Goal: Task Accomplishment & Management: Use online tool/utility

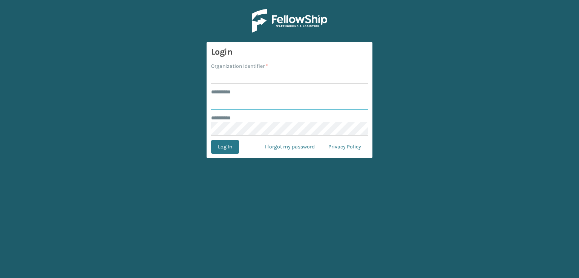
type input "***"
click at [231, 77] on input "Organization Identifier *" at bounding box center [289, 77] width 157 height 14
type input "sleepgeekz warehouse"
click at [225, 150] on button "Log In" at bounding box center [225, 147] width 28 height 14
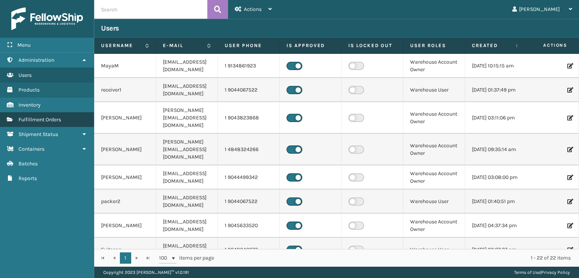
click at [51, 116] on span "Fulfillment Orders" at bounding box center [39, 119] width 43 height 6
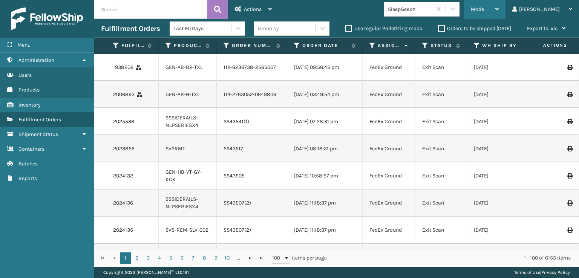
click at [499, 8] on div "Mode" at bounding box center [485, 9] width 28 height 19
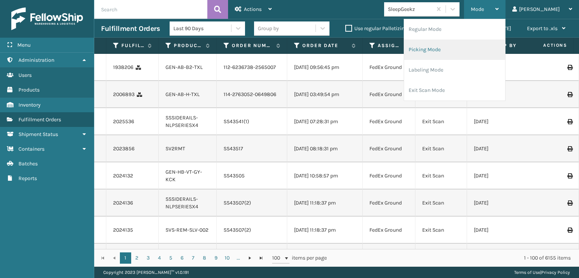
click at [468, 52] on li "Picking Mode" at bounding box center [454, 50] width 101 height 20
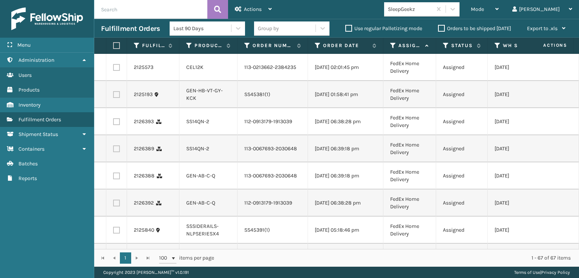
click at [115, 69] on label at bounding box center [116, 67] width 7 height 7
click at [113, 69] on input "checkbox" at bounding box center [113, 66] width 0 height 5
checkbox input "true"
click at [116, 125] on label at bounding box center [116, 121] width 7 height 7
click at [113, 123] on input "checkbox" at bounding box center [113, 120] width 0 height 5
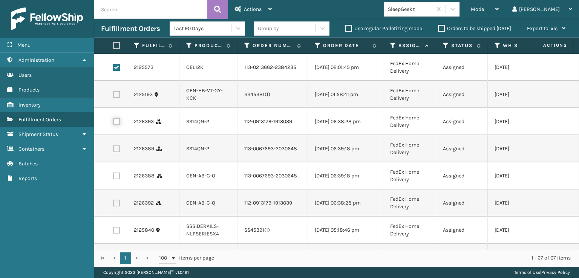
checkbox input "true"
click at [116, 162] on td at bounding box center [116, 148] width 21 height 27
click at [117, 152] on label at bounding box center [116, 148] width 7 height 7
click at [113, 150] on input "checkbox" at bounding box center [113, 147] width 0 height 5
checkbox input "true"
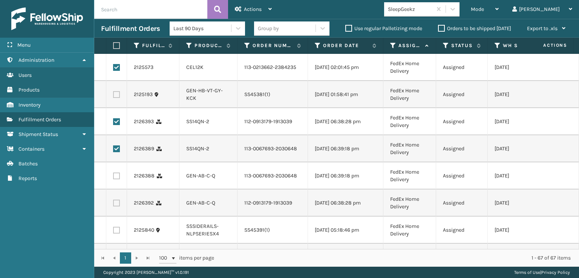
click at [116, 179] on label at bounding box center [116, 176] width 7 height 7
click at [113, 177] on input "checkbox" at bounding box center [113, 175] width 0 height 5
checkbox input "true"
click at [116, 206] on label at bounding box center [116, 203] width 7 height 7
click at [113, 205] on input "checkbox" at bounding box center [113, 202] width 0 height 5
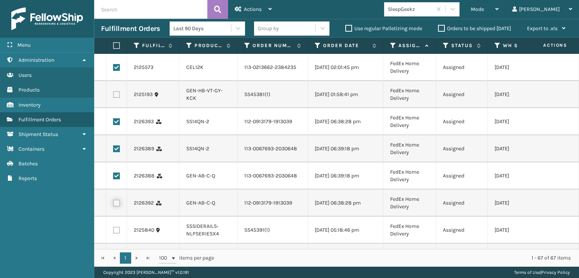
checkbox input "true"
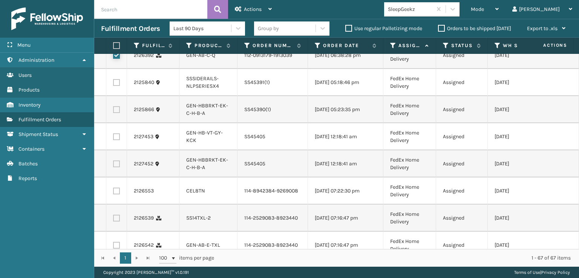
scroll to position [188, 0]
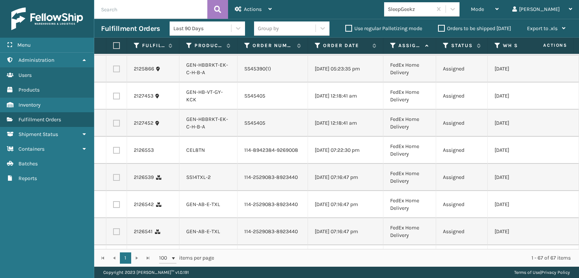
click at [119, 164] on td at bounding box center [116, 150] width 21 height 27
click at [118, 154] on label at bounding box center [116, 150] width 7 height 7
click at [113, 152] on input "checkbox" at bounding box center [113, 149] width 0 height 5
checkbox input "true"
click at [117, 181] on label at bounding box center [116, 177] width 7 height 7
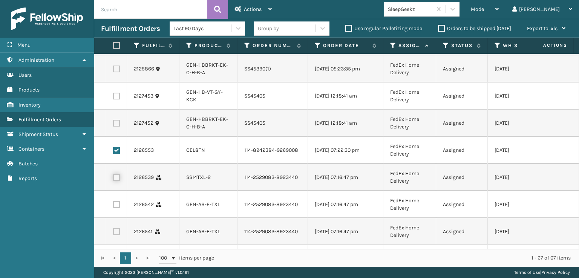
click at [113, 179] on input "checkbox" at bounding box center [113, 176] width 0 height 5
checkbox input "true"
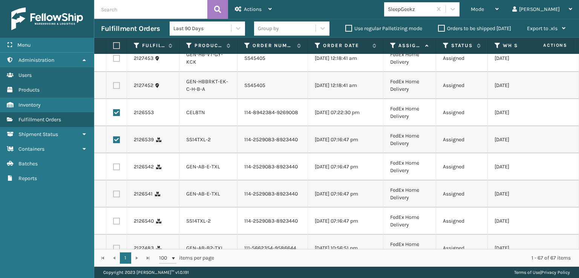
click at [116, 170] on label at bounding box center [116, 167] width 7 height 7
click at [113, 168] on input "checkbox" at bounding box center [113, 166] width 0 height 5
checkbox input "true"
click at [117, 197] on label at bounding box center [116, 194] width 7 height 7
click at [113, 196] on input "checkbox" at bounding box center [113, 193] width 0 height 5
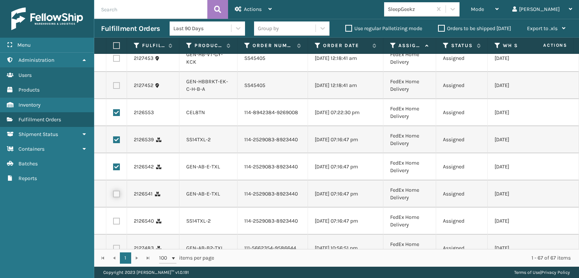
checkbox input "true"
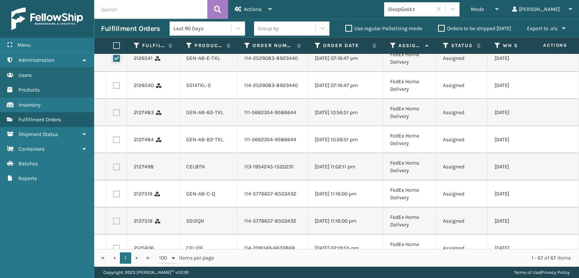
scroll to position [377, 0]
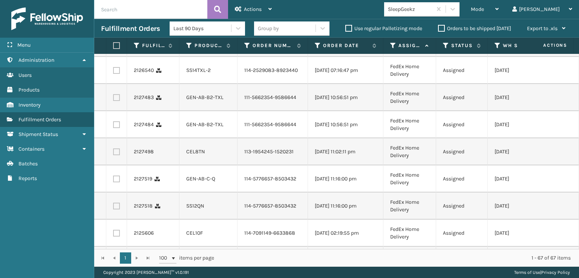
drag, startPoint x: 118, startPoint y: 116, endPoint x: 116, endPoint y: 120, distance: 4.4
click at [117, 84] on td at bounding box center [116, 70] width 21 height 27
click at [115, 84] on td at bounding box center [116, 70] width 21 height 27
click at [118, 74] on label at bounding box center [116, 70] width 7 height 7
click at [113, 72] on input "checkbox" at bounding box center [113, 69] width 0 height 5
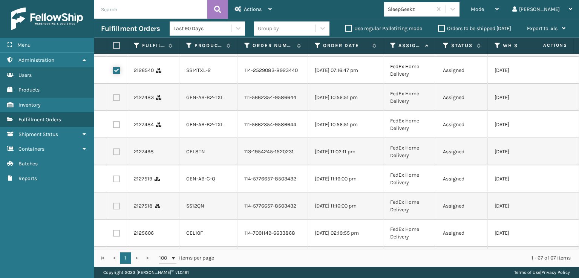
checkbox input "true"
click at [118, 101] on label at bounding box center [116, 97] width 7 height 7
click at [113, 99] on input "checkbox" at bounding box center [113, 96] width 0 height 5
checkbox input "true"
click at [116, 128] on label at bounding box center [116, 124] width 7 height 7
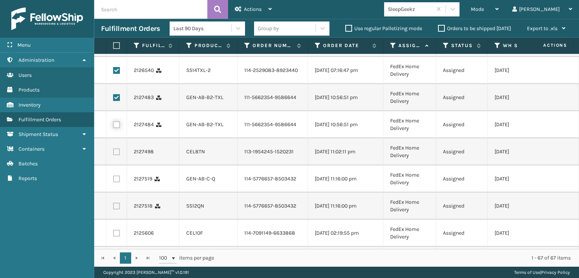
click at [113, 126] on input "checkbox" at bounding box center [113, 123] width 0 height 5
checkbox input "true"
click at [116, 165] on td at bounding box center [116, 151] width 21 height 27
click at [118, 155] on label at bounding box center [116, 151] width 7 height 7
click at [113, 153] on input "checkbox" at bounding box center [113, 150] width 0 height 5
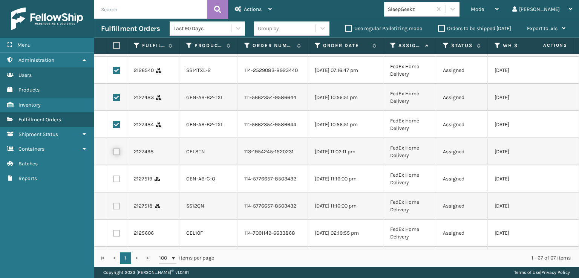
checkbox input "true"
click at [117, 182] on label at bounding box center [116, 179] width 7 height 7
click at [113, 180] on input "checkbox" at bounding box center [113, 178] width 0 height 5
checkbox input "true"
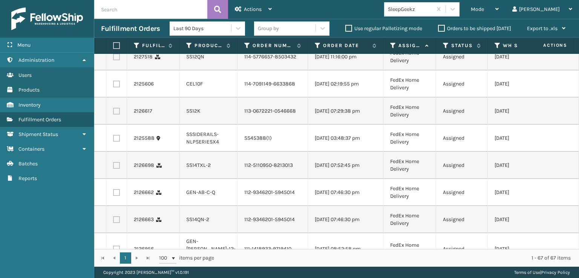
scroll to position [528, 0]
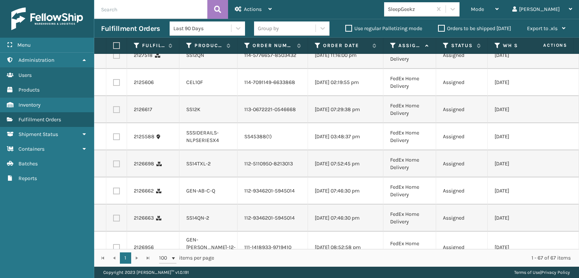
drag, startPoint x: 114, startPoint y: 118, endPoint x: 114, endPoint y: 123, distance: 5.3
click at [114, 59] on label at bounding box center [116, 55] width 7 height 7
click at [113, 57] on input "checkbox" at bounding box center [113, 54] width 0 height 5
checkbox input "true"
click at [119, 86] on label at bounding box center [116, 82] width 7 height 7
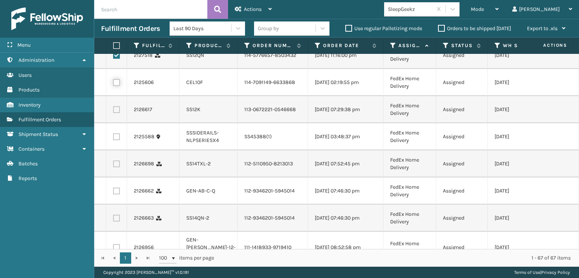
click at [113, 84] on input "checkbox" at bounding box center [113, 81] width 0 height 5
checkbox input "true"
click at [118, 113] on label at bounding box center [116, 109] width 7 height 7
click at [113, 111] on input "checkbox" at bounding box center [113, 108] width 0 height 5
checkbox input "true"
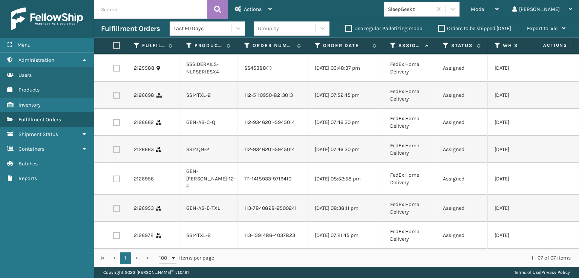
scroll to position [641, 0]
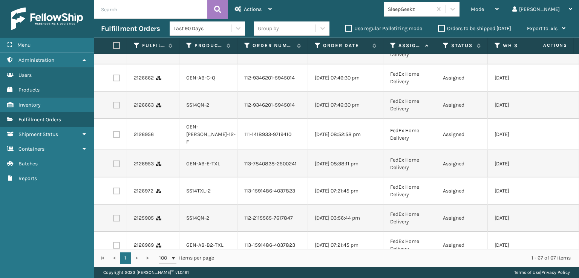
click at [116, 54] on label at bounding box center [116, 50] width 7 height 7
click at [113, 52] on input "checkbox" at bounding box center [113, 49] width 0 height 5
checkbox input "true"
click at [118, 92] on td at bounding box center [116, 77] width 21 height 27
click at [119, 81] on label at bounding box center [116, 78] width 7 height 7
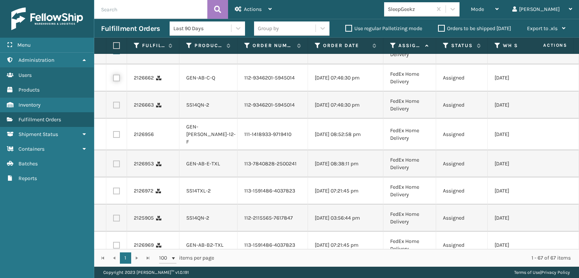
click at [113, 80] on input "checkbox" at bounding box center [113, 77] width 0 height 5
checkbox input "true"
click at [117, 109] on label at bounding box center [116, 105] width 7 height 7
click at [113, 107] on input "checkbox" at bounding box center [113, 104] width 0 height 5
checkbox input "true"
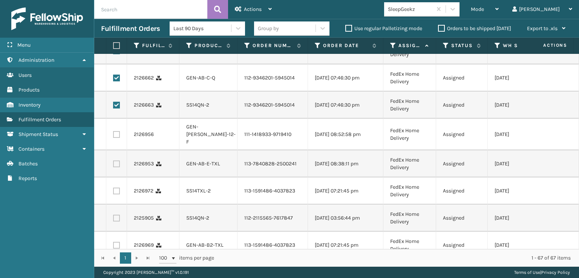
click at [118, 138] on label at bounding box center [116, 134] width 7 height 7
click at [113, 136] on input "checkbox" at bounding box center [113, 133] width 0 height 5
checkbox input "true"
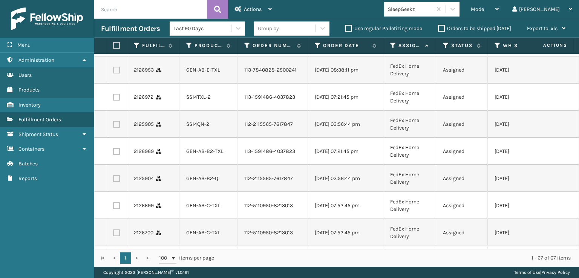
scroll to position [791, 0]
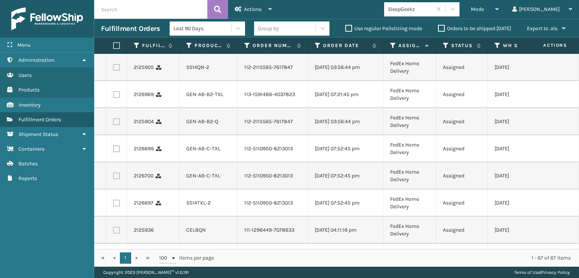
click at [118, 17] on label at bounding box center [116, 13] width 7 height 7
click at [113, 15] on input "checkbox" at bounding box center [113, 12] width 0 height 5
checkbox input "true"
click at [116, 44] on label at bounding box center [116, 40] width 7 height 7
click at [113, 42] on input "checkbox" at bounding box center [113, 39] width 0 height 5
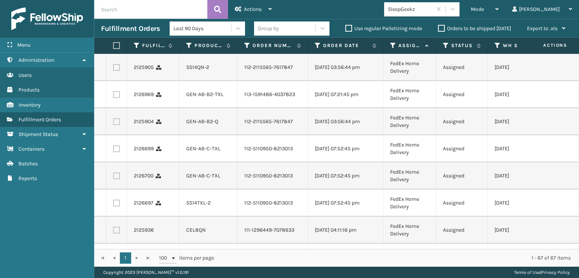
checkbox input "true"
click at [117, 71] on label at bounding box center [116, 67] width 7 height 7
click at [113, 69] on input "checkbox" at bounding box center [113, 66] width 0 height 5
checkbox input "true"
click at [115, 98] on label at bounding box center [116, 94] width 7 height 7
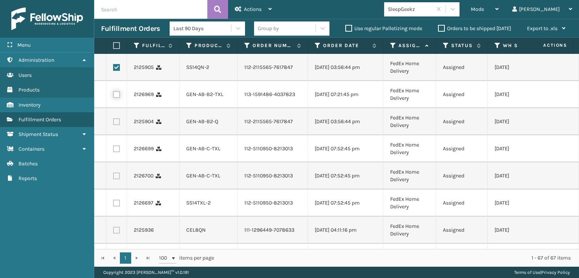
click at [113, 96] on input "checkbox" at bounding box center [113, 93] width 0 height 5
checkbox input "true"
click at [115, 135] on td at bounding box center [116, 121] width 21 height 27
click at [115, 125] on label at bounding box center [116, 121] width 7 height 7
click at [113, 123] on input "checkbox" at bounding box center [113, 120] width 0 height 5
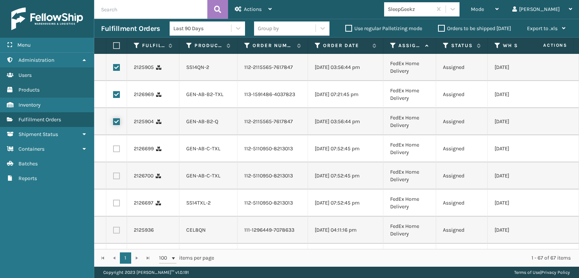
checkbox input "true"
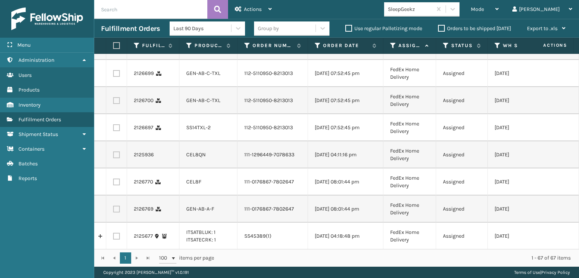
scroll to position [942, 0]
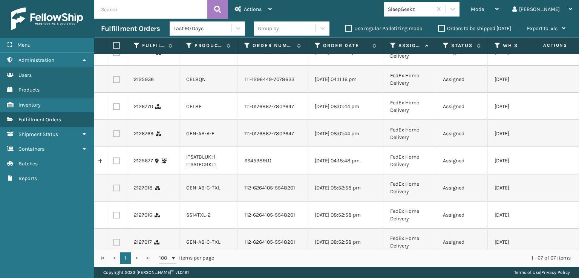
checkbox input "true"
click at [117, 29] on label at bounding box center [116, 25] width 7 height 7
click at [113, 27] on input "checkbox" at bounding box center [113, 24] width 0 height 5
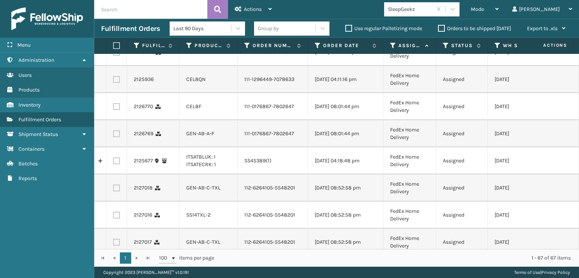
checkbox input "true"
click at [117, 56] on label at bounding box center [116, 52] width 7 height 7
click at [113, 54] on input "checkbox" at bounding box center [113, 51] width 0 height 5
checkbox input "true"
click at [115, 83] on label at bounding box center [116, 79] width 7 height 7
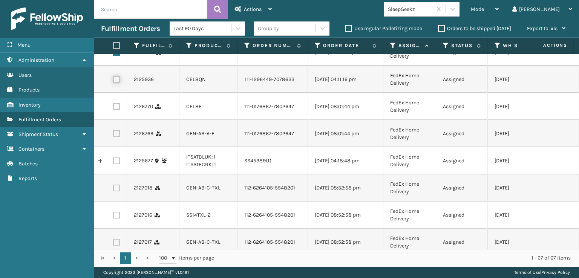
click at [113, 81] on input "checkbox" at bounding box center [113, 78] width 0 height 5
checkbox input "true"
drag, startPoint x: 115, startPoint y: 238, endPoint x: 118, endPoint y: 221, distance: 17.2
click at [115, 110] on label at bounding box center [116, 106] width 7 height 7
click at [113, 108] on input "checkbox" at bounding box center [113, 105] width 0 height 5
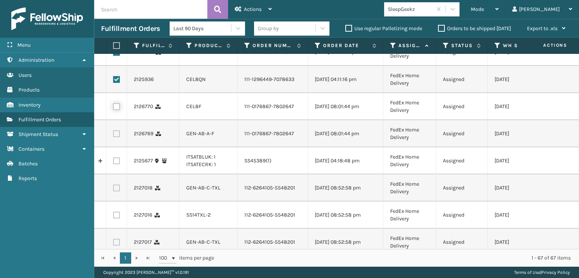
checkbox input "true"
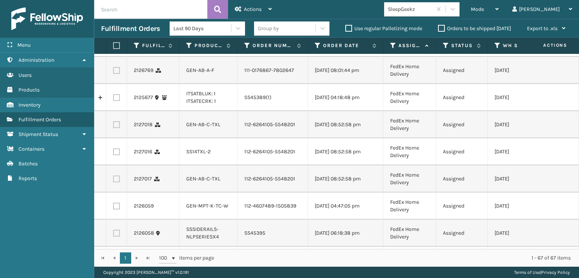
scroll to position [1055, 0]
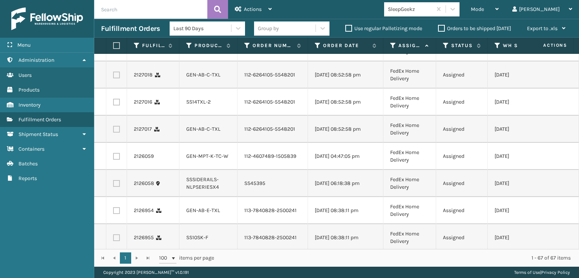
click at [115, 24] on label at bounding box center [116, 20] width 7 height 7
click at [113, 22] on input "checkbox" at bounding box center [113, 19] width 0 height 5
checkbox input "true"
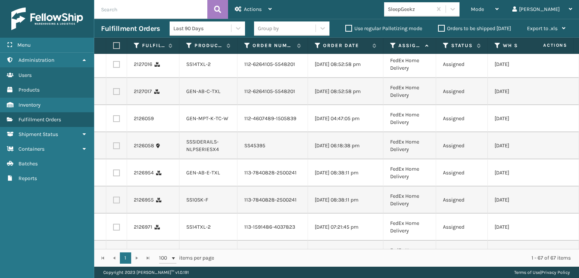
scroll to position [1130, 0]
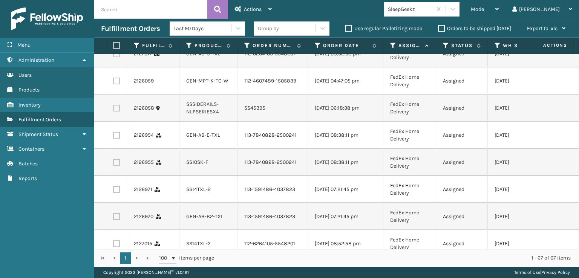
click at [116, 3] on label at bounding box center [116, -1] width 7 height 7
checkbox input "true"
click at [116, 30] on label at bounding box center [116, 26] width 7 height 7
click at [113, 28] on input "checkbox" at bounding box center [113, 25] width 0 height 5
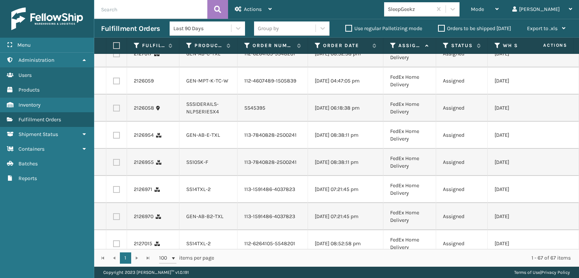
checkbox input "true"
click at [116, 57] on label at bounding box center [116, 53] width 7 height 7
click at [113, 55] on input "checkbox" at bounding box center [113, 52] width 0 height 5
checkbox input "true"
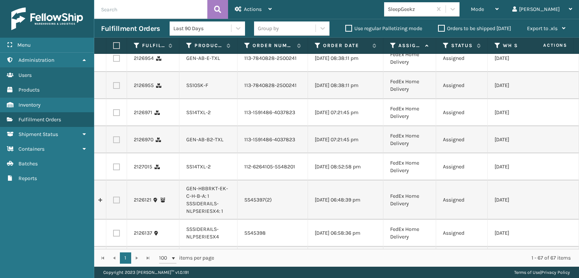
scroll to position [1243, 0]
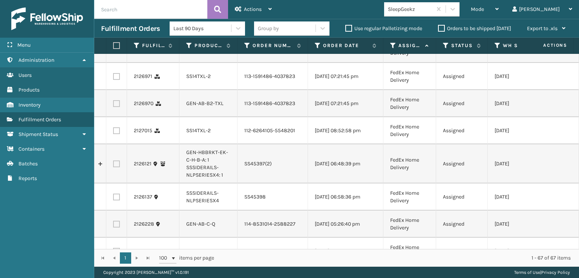
click at [115, 26] on label at bounding box center [116, 22] width 7 height 7
click at [113, 24] on input "checkbox" at bounding box center [113, 21] width 0 height 5
checkbox input "true"
click at [115, 53] on label at bounding box center [116, 49] width 7 height 7
click at [113, 51] on input "checkbox" at bounding box center [113, 48] width 0 height 5
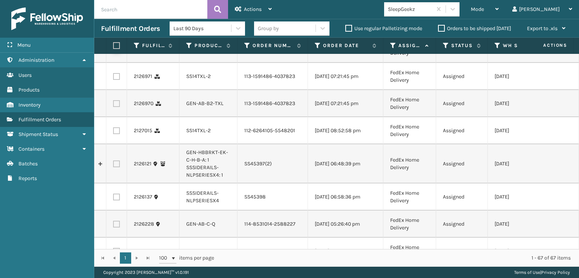
checkbox input "true"
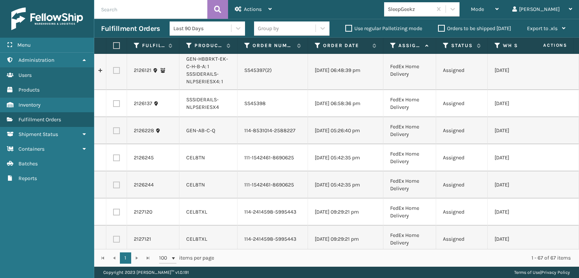
scroll to position [1357, 0]
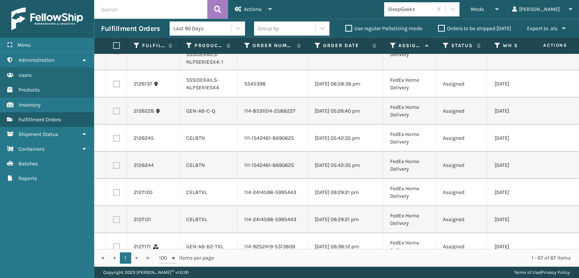
checkbox input "true"
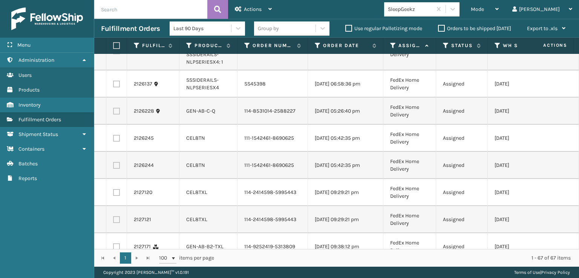
checkbox input "true"
click at [116, 21] on label at bounding box center [116, 17] width 7 height 7
click at [113, 19] on input "checkbox" at bounding box center [113, 16] width 0 height 5
checkbox input "true"
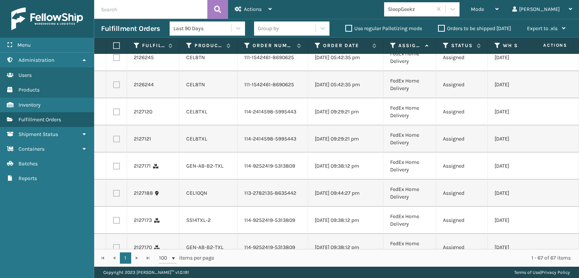
scroll to position [1470, 0]
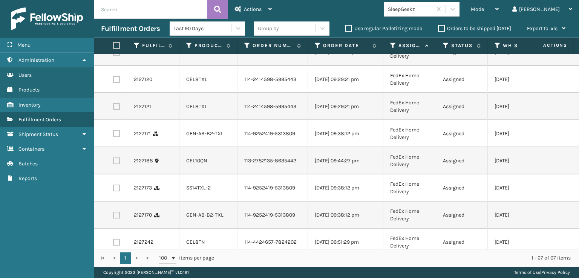
checkbox input "true"
click at [118, 29] on label at bounding box center [116, 25] width 7 height 7
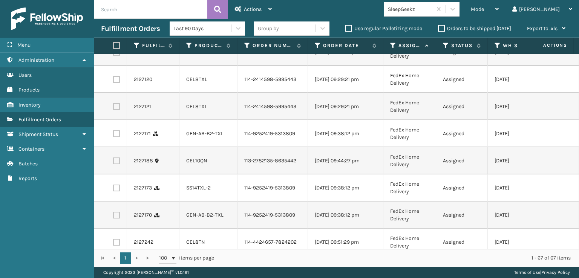
click at [113, 27] on input "checkbox" at bounding box center [113, 24] width 0 height 5
checkbox input "true"
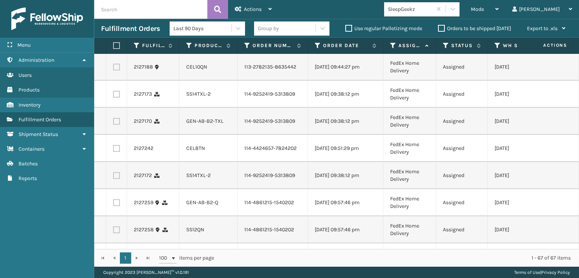
scroll to position [1583, 0]
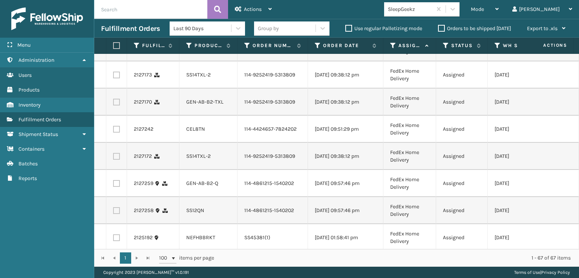
checkbox input "true"
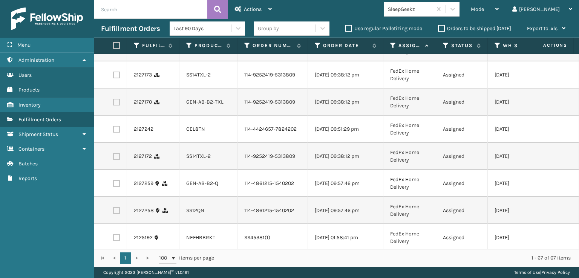
checkbox input "true"
click at [118, 24] on label at bounding box center [116, 20] width 7 height 7
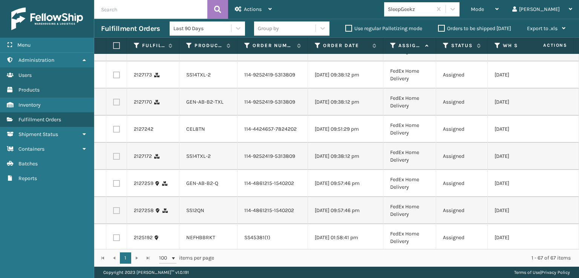
click at [113, 22] on input "checkbox" at bounding box center [113, 19] width 0 height 5
checkbox input "true"
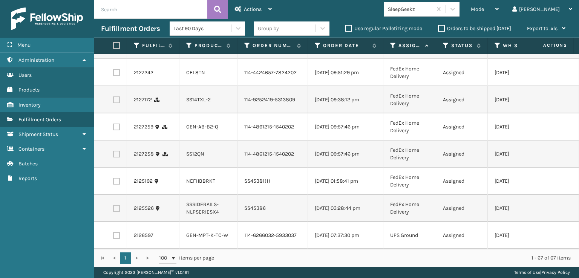
scroll to position [1696, 0]
checkbox input "true"
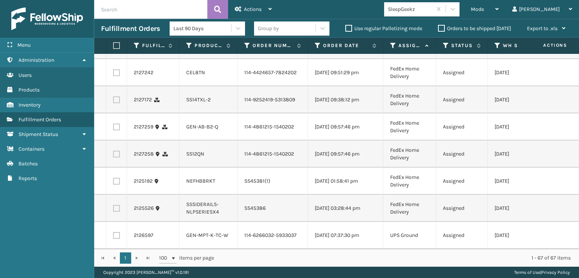
click at [117, 22] on label at bounding box center [116, 18] width 7 height 7
click at [113, 20] on input "checkbox" at bounding box center [113, 17] width 0 height 5
checkbox input "true"
click at [119, 49] on label at bounding box center [116, 45] width 7 height 7
click at [113, 47] on input "checkbox" at bounding box center [113, 44] width 0 height 5
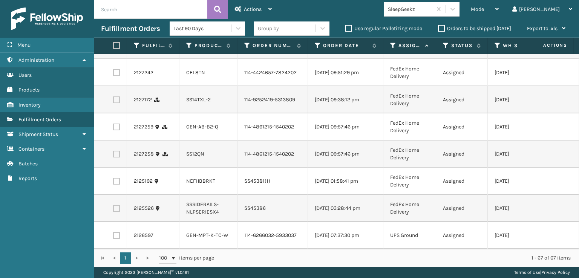
checkbox input "true"
drag, startPoint x: 115, startPoint y: 239, endPoint x: 117, endPoint y: 216, distance: 22.7
click at [115, 76] on label at bounding box center [116, 72] width 7 height 7
click at [113, 74] on input "checkbox" at bounding box center [113, 71] width 0 height 5
checkbox input "true"
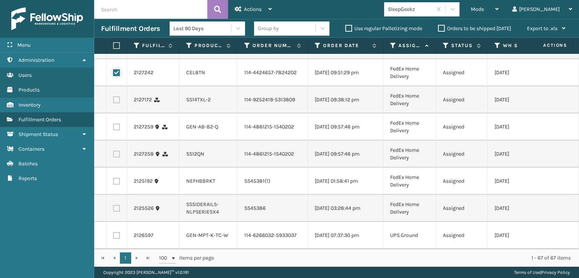
scroll to position [1846, 0]
click at [117, 103] on label at bounding box center [116, 99] width 7 height 7
click at [113, 101] on input "checkbox" at bounding box center [113, 98] width 0 height 5
checkbox input "true"
click at [117, 130] on label at bounding box center [116, 127] width 7 height 7
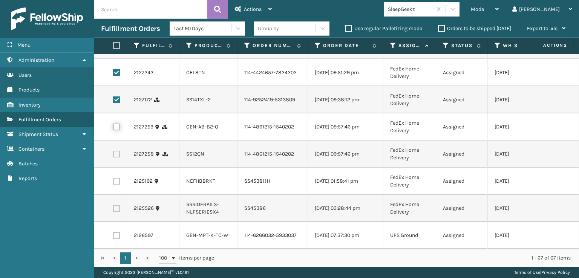
click at [113, 128] on input "checkbox" at bounding box center [113, 126] width 0 height 5
checkbox input "true"
click at [116, 158] on label at bounding box center [116, 154] width 7 height 7
click at [113, 156] on input "checkbox" at bounding box center [113, 153] width 0 height 5
checkbox input "true"
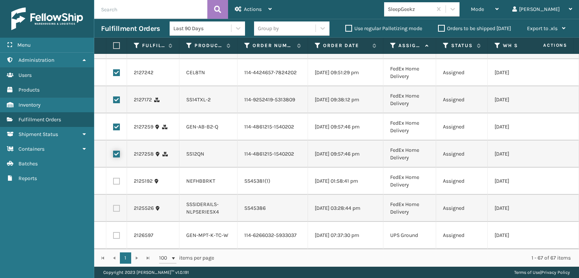
scroll to position [1884, 0]
click at [269, 13] on div "Actions" at bounding box center [253, 9] width 37 height 19
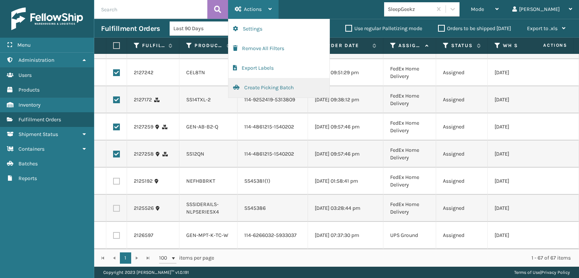
click at [269, 85] on button "Create Picking Batch" at bounding box center [278, 88] width 101 height 20
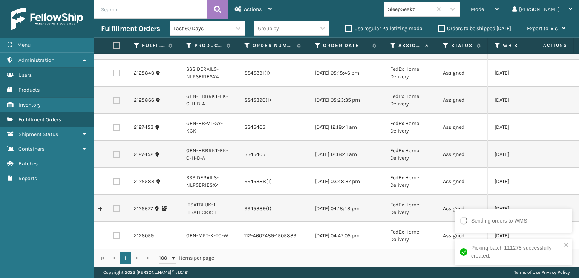
scroll to position [0, 0]
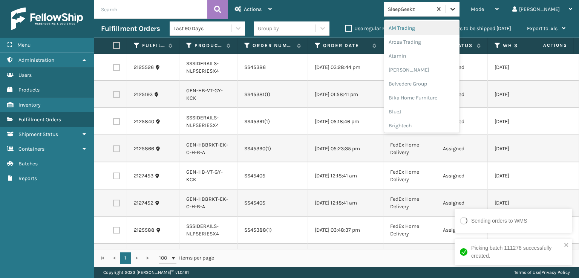
click at [456, 12] on icon at bounding box center [453, 9] width 8 height 8
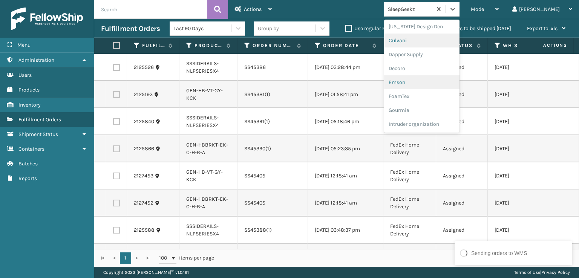
scroll to position [151, 0]
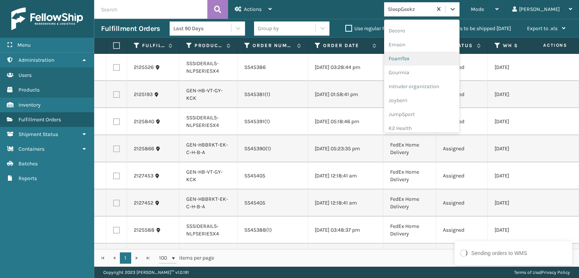
click at [423, 59] on div "FoamTex" at bounding box center [421, 59] width 75 height 14
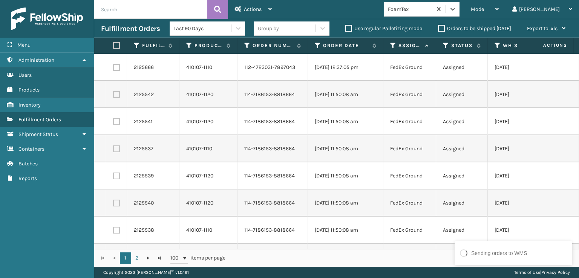
click at [116, 69] on label at bounding box center [116, 67] width 7 height 7
click at [113, 69] on input "checkbox" at bounding box center [113, 66] width 0 height 5
checkbox input "true"
click at [115, 93] on label at bounding box center [116, 94] width 7 height 7
click at [113, 93] on input "checkbox" at bounding box center [113, 93] width 0 height 5
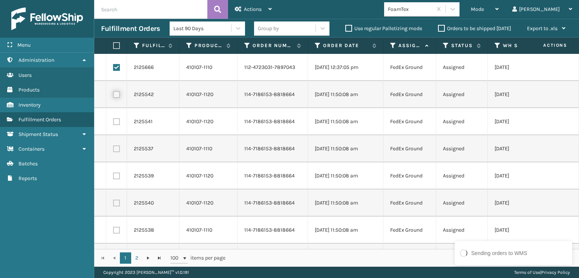
checkbox input "true"
click at [118, 116] on td at bounding box center [116, 121] width 21 height 27
click at [116, 124] on label at bounding box center [116, 121] width 7 height 7
click at [113, 123] on input "checkbox" at bounding box center [113, 120] width 0 height 5
checkbox input "true"
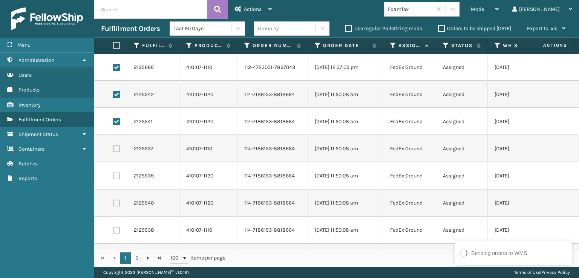
click at [118, 152] on td at bounding box center [116, 148] width 21 height 27
click at [118, 149] on label at bounding box center [116, 148] width 7 height 7
click at [113, 149] on input "checkbox" at bounding box center [113, 147] width 0 height 5
checkbox input "true"
click at [119, 176] on label at bounding box center [116, 176] width 7 height 7
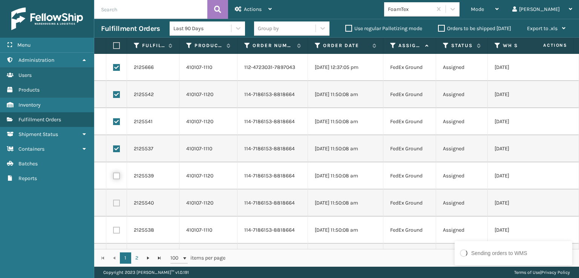
click at [113, 176] on input "checkbox" at bounding box center [113, 175] width 0 height 5
checkbox input "true"
click at [115, 203] on label at bounding box center [116, 203] width 7 height 7
click at [113, 203] on input "checkbox" at bounding box center [113, 202] width 0 height 5
checkbox input "true"
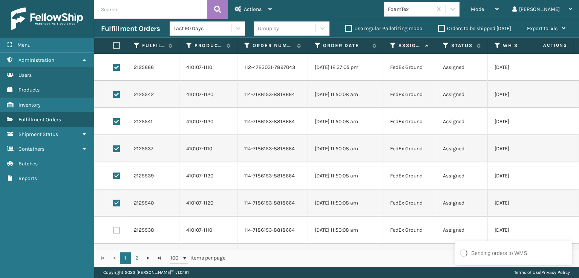
click at [115, 226] on td at bounding box center [116, 230] width 21 height 27
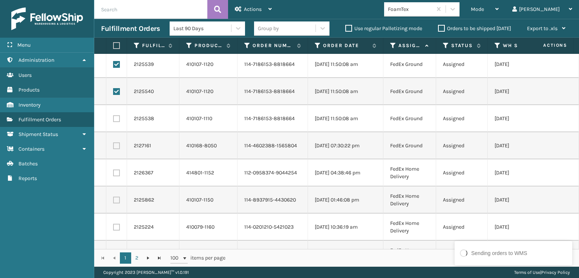
scroll to position [113, 0]
drag, startPoint x: 118, startPoint y: 107, endPoint x: 117, endPoint y: 122, distance: 15.1
click at [118, 107] on td at bounding box center [116, 117] width 21 height 27
click at [117, 118] on label at bounding box center [116, 117] width 7 height 7
click at [113, 118] on input "checkbox" at bounding box center [113, 116] width 0 height 5
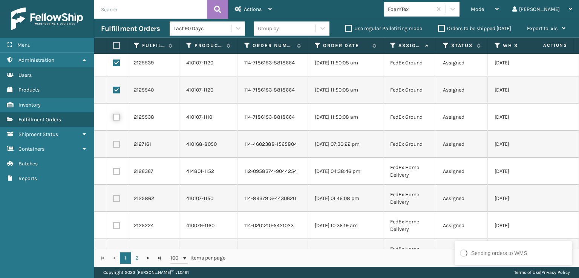
checkbox input "true"
click at [116, 142] on label at bounding box center [116, 144] width 7 height 7
click at [113, 142] on input "checkbox" at bounding box center [113, 143] width 0 height 5
checkbox input "true"
click at [116, 167] on td at bounding box center [116, 171] width 21 height 27
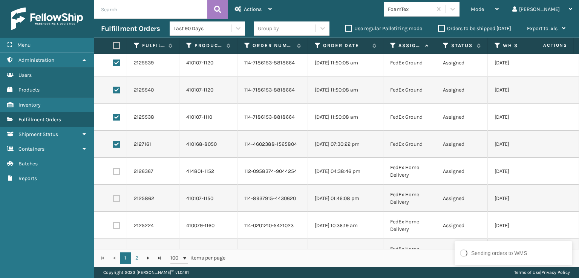
click at [116, 169] on label at bounding box center [116, 171] width 7 height 7
click at [113, 169] on input "checkbox" at bounding box center [113, 170] width 0 height 5
checkbox input "true"
click at [115, 199] on label at bounding box center [116, 198] width 7 height 7
click at [113, 199] on input "checkbox" at bounding box center [113, 197] width 0 height 5
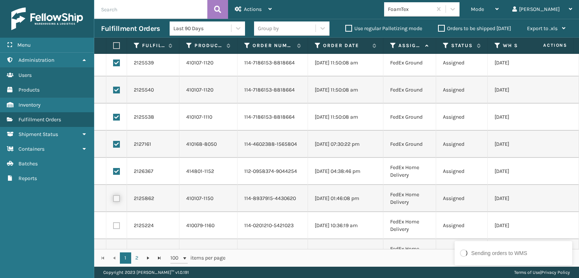
checkbox input "true"
click at [115, 226] on label at bounding box center [116, 225] width 7 height 7
click at [113, 226] on input "checkbox" at bounding box center [113, 224] width 0 height 5
checkbox input "true"
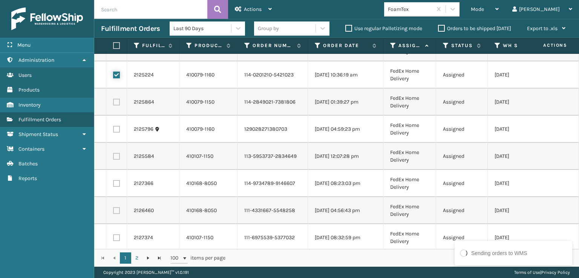
scroll to position [301, 0]
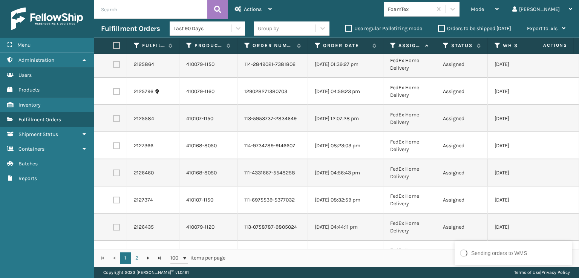
click at [117, 67] on label at bounding box center [116, 64] width 7 height 7
click at [113, 66] on input "checkbox" at bounding box center [113, 63] width 0 height 5
checkbox input "true"
click at [116, 93] on label at bounding box center [116, 91] width 7 height 7
click at [113, 93] on input "checkbox" at bounding box center [113, 90] width 0 height 5
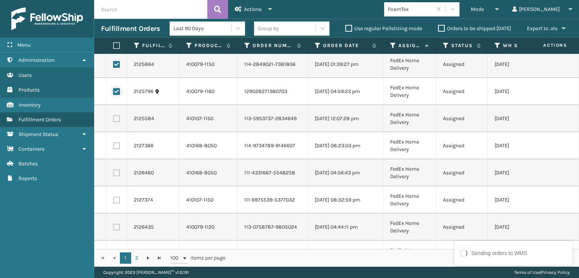
checkbox input "true"
click at [116, 118] on label at bounding box center [116, 118] width 7 height 7
click at [113, 118] on input "checkbox" at bounding box center [113, 117] width 0 height 5
checkbox input "true"
click at [116, 145] on label at bounding box center [116, 145] width 7 height 7
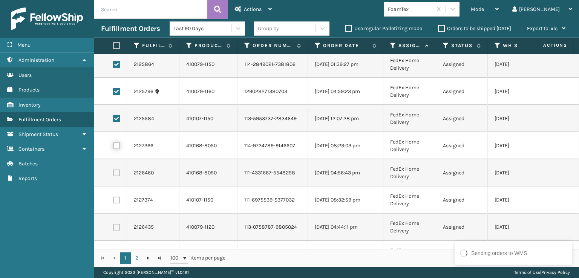
click at [113, 145] on input "checkbox" at bounding box center [113, 144] width 0 height 5
checkbox input "true"
click at [116, 171] on label at bounding box center [116, 173] width 7 height 7
click at [113, 171] on input "checkbox" at bounding box center [113, 172] width 0 height 5
checkbox input "true"
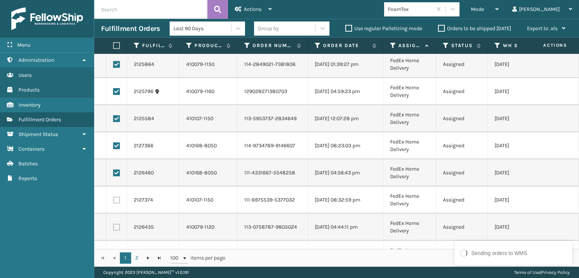
click at [115, 198] on label at bounding box center [116, 200] width 7 height 7
click at [113, 198] on input "checkbox" at bounding box center [113, 199] width 0 height 5
checkbox input "true"
click at [116, 230] on label at bounding box center [116, 227] width 7 height 7
click at [113, 229] on input "checkbox" at bounding box center [113, 226] width 0 height 5
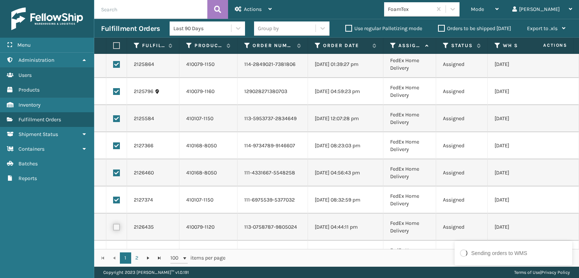
checkbox input "true"
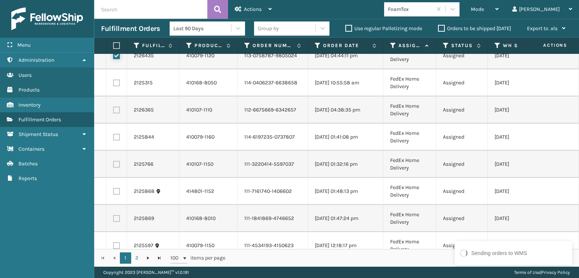
scroll to position [490, 0]
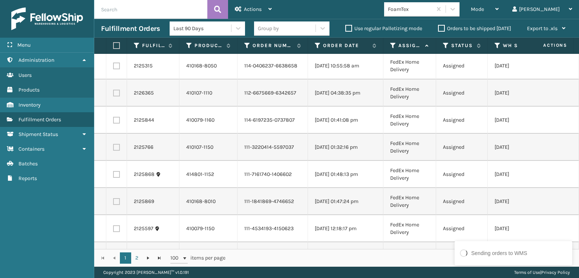
click at [116, 68] on label at bounding box center [116, 66] width 7 height 7
click at [113, 67] on input "checkbox" at bounding box center [113, 65] width 0 height 5
checkbox input "true"
click at [115, 93] on label at bounding box center [116, 93] width 7 height 7
click at [113, 93] on input "checkbox" at bounding box center [113, 92] width 0 height 5
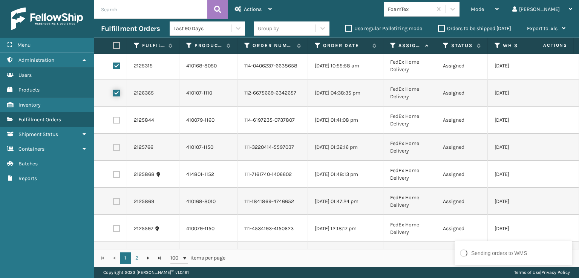
checkbox input "true"
click at [118, 120] on label at bounding box center [116, 120] width 7 height 7
click at [113, 120] on input "checkbox" at bounding box center [113, 119] width 0 height 5
checkbox input "true"
click at [116, 148] on label at bounding box center [116, 147] width 7 height 7
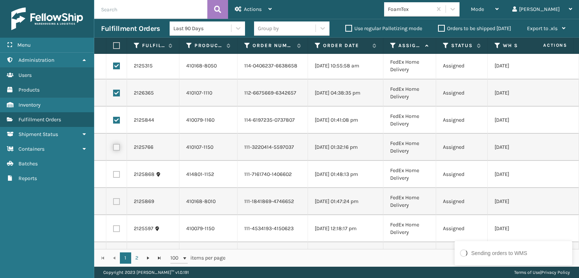
click at [113, 148] on input "checkbox" at bounding box center [113, 146] width 0 height 5
checkbox input "true"
click at [115, 174] on label at bounding box center [116, 174] width 7 height 7
click at [113, 174] on input "checkbox" at bounding box center [113, 173] width 0 height 5
checkbox input "true"
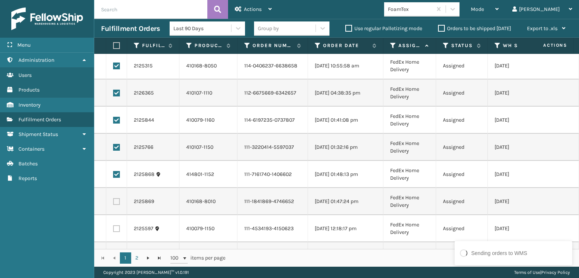
click at [116, 199] on label at bounding box center [116, 201] width 7 height 7
click at [113, 199] on input "checkbox" at bounding box center [113, 200] width 0 height 5
checkbox input "true"
click at [116, 226] on label at bounding box center [116, 228] width 7 height 7
click at [113, 226] on input "checkbox" at bounding box center [113, 227] width 0 height 5
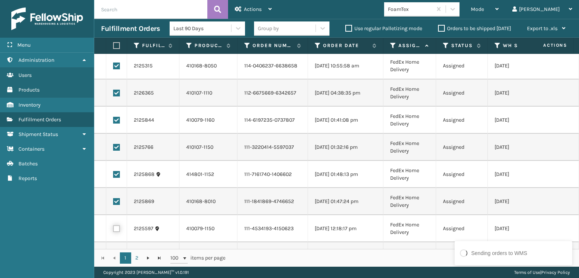
checkbox input "true"
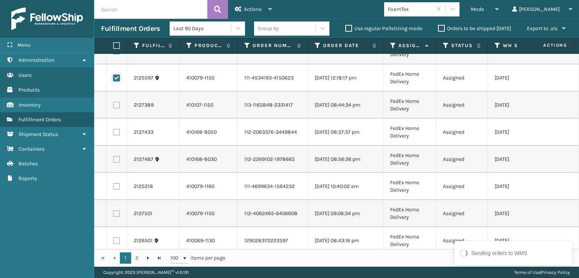
scroll to position [678, 0]
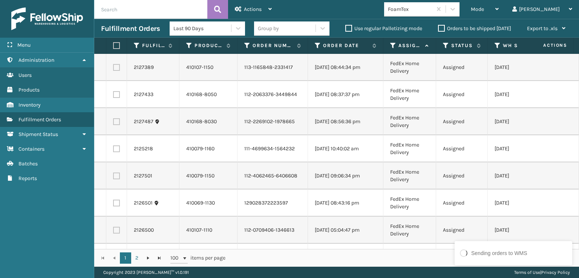
click at [113, 67] on label at bounding box center [116, 67] width 7 height 7
click at [113, 67] on input "checkbox" at bounding box center [113, 66] width 0 height 5
checkbox input "true"
drag, startPoint x: 114, startPoint y: 97, endPoint x: 115, endPoint y: 103, distance: 6.1
click at [114, 97] on label at bounding box center [116, 94] width 7 height 7
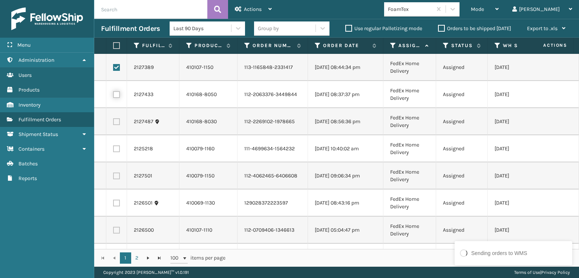
click at [113, 96] on input "checkbox" at bounding box center [113, 93] width 0 height 5
checkbox input "true"
click at [116, 122] on label at bounding box center [116, 121] width 7 height 7
click at [113, 122] on input "checkbox" at bounding box center [113, 120] width 0 height 5
checkbox input "true"
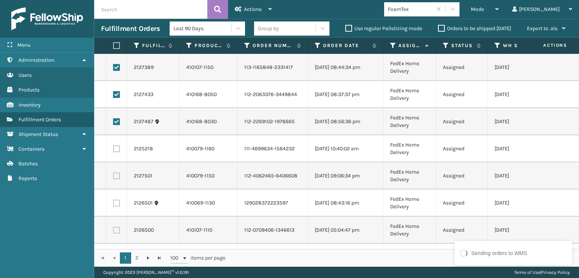
click at [116, 148] on label at bounding box center [116, 148] width 7 height 7
click at [113, 148] on input "checkbox" at bounding box center [113, 147] width 0 height 5
checkbox input "true"
click at [116, 174] on label at bounding box center [116, 176] width 7 height 7
click at [113, 174] on input "checkbox" at bounding box center [113, 175] width 0 height 5
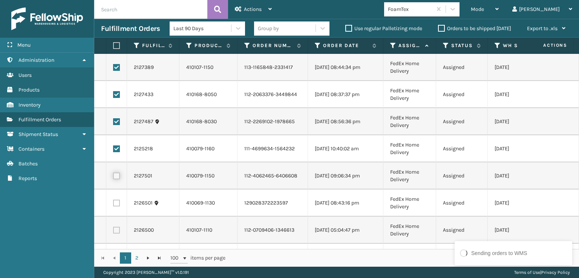
checkbox input "true"
click at [116, 202] on label at bounding box center [116, 203] width 7 height 7
click at [113, 202] on input "checkbox" at bounding box center [113, 202] width 0 height 5
checkbox input "true"
click at [116, 230] on label at bounding box center [116, 230] width 7 height 7
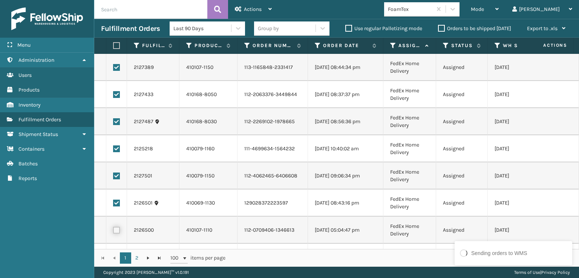
click at [113, 230] on input "checkbox" at bounding box center [113, 229] width 0 height 5
checkbox input "true"
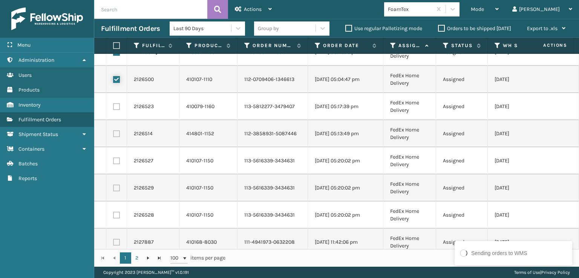
scroll to position [867, 0]
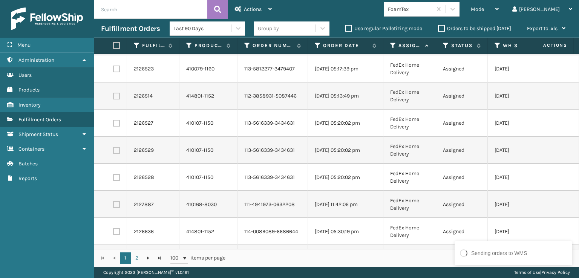
click at [116, 70] on label at bounding box center [116, 69] width 7 height 7
click at [113, 70] on input "checkbox" at bounding box center [113, 68] width 0 height 5
checkbox input "true"
click at [118, 101] on td at bounding box center [116, 96] width 21 height 27
click at [116, 96] on label at bounding box center [116, 96] width 7 height 7
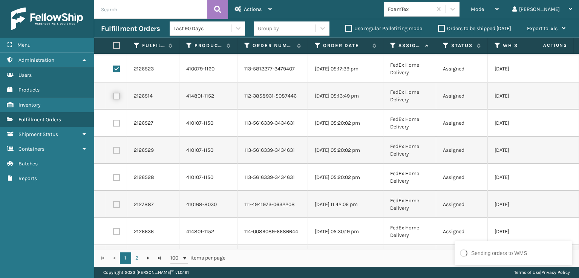
click at [113, 96] on input "checkbox" at bounding box center [113, 95] width 0 height 5
checkbox input "true"
click at [115, 120] on label at bounding box center [116, 123] width 7 height 7
click at [113, 120] on input "checkbox" at bounding box center [113, 122] width 0 height 5
checkbox input "true"
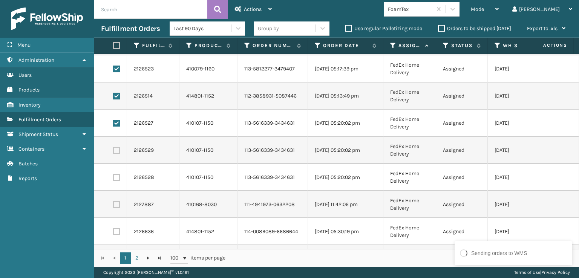
click at [116, 154] on td at bounding box center [116, 150] width 21 height 27
click at [118, 145] on td at bounding box center [116, 150] width 21 height 27
click at [116, 147] on label at bounding box center [116, 150] width 7 height 7
click at [113, 147] on input "checkbox" at bounding box center [113, 149] width 0 height 5
checkbox input "true"
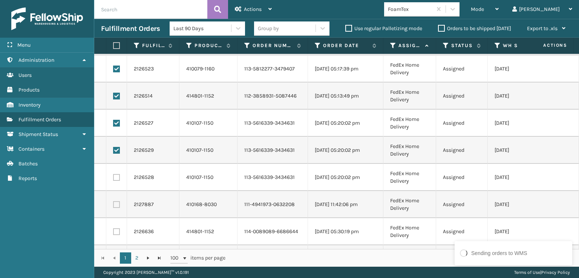
click at [117, 174] on label at bounding box center [116, 177] width 7 height 7
click at [113, 174] on input "checkbox" at bounding box center [113, 176] width 0 height 5
checkbox input "true"
click at [116, 205] on label at bounding box center [116, 204] width 7 height 7
click at [113, 205] on input "checkbox" at bounding box center [113, 203] width 0 height 5
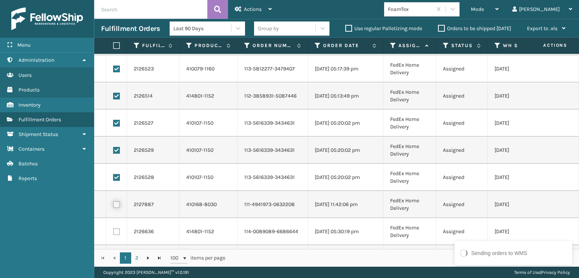
checkbox input "true"
click at [116, 229] on label at bounding box center [116, 231] width 7 height 7
click at [113, 229] on input "checkbox" at bounding box center [113, 230] width 0 height 5
checkbox input "true"
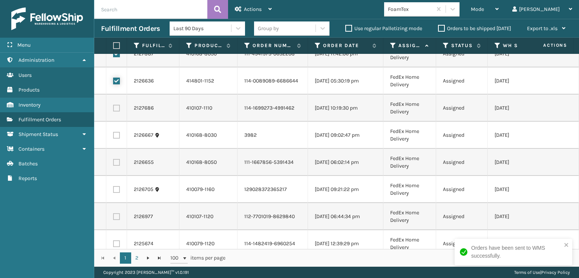
scroll to position [1055, 0]
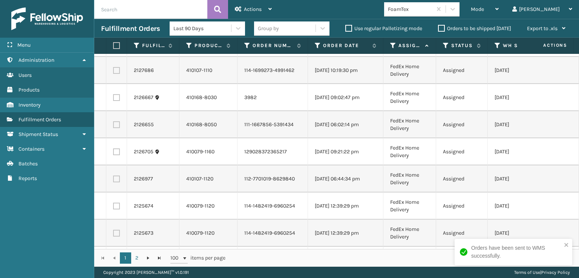
click at [119, 67] on label at bounding box center [116, 70] width 7 height 7
click at [113, 67] on input "checkbox" at bounding box center [113, 69] width 0 height 5
checkbox input "true"
click at [116, 96] on label at bounding box center [116, 97] width 7 height 7
click at [113, 96] on input "checkbox" at bounding box center [113, 96] width 0 height 5
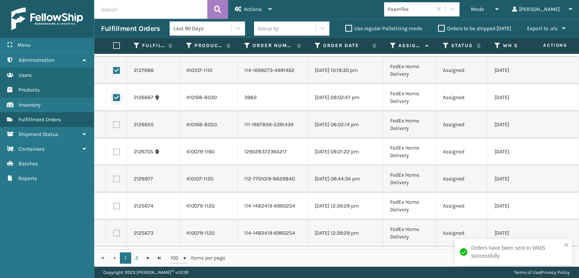
checkbox input "true"
click at [116, 129] on td at bounding box center [116, 124] width 21 height 27
click at [116, 127] on label at bounding box center [116, 124] width 7 height 7
click at [113, 126] on input "checkbox" at bounding box center [113, 123] width 0 height 5
checkbox input "true"
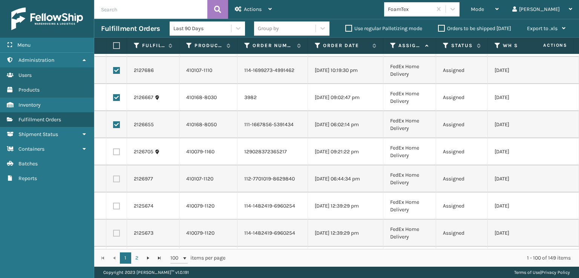
click at [118, 150] on label at bounding box center [116, 151] width 7 height 7
click at [113, 150] on input "checkbox" at bounding box center [113, 150] width 0 height 5
checkbox input "true"
click at [117, 174] on td at bounding box center [116, 178] width 21 height 27
click at [116, 182] on label at bounding box center [116, 179] width 7 height 7
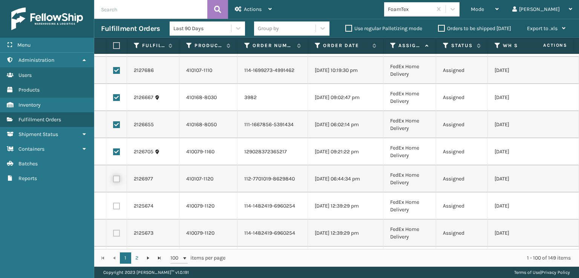
click at [113, 180] on input "checkbox" at bounding box center [113, 178] width 0 height 5
checkbox input "true"
click at [115, 205] on label at bounding box center [116, 206] width 7 height 7
click at [113, 205] on input "checkbox" at bounding box center [113, 205] width 0 height 5
checkbox input "true"
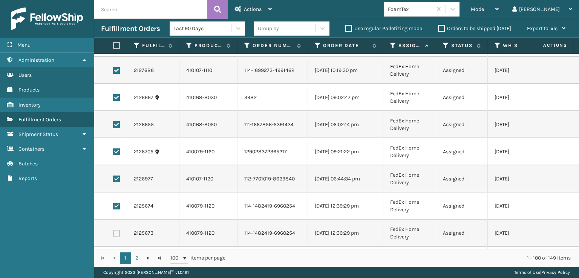
click at [114, 234] on label at bounding box center [116, 233] width 7 height 7
click at [113, 234] on input "checkbox" at bounding box center [113, 232] width 0 height 5
checkbox input "true"
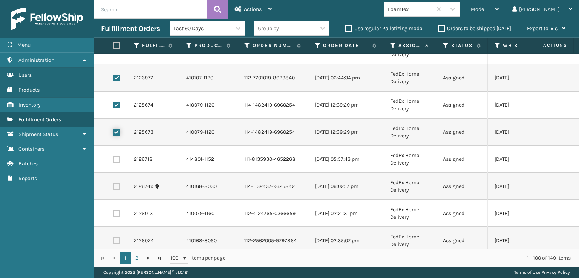
scroll to position [1168, 0]
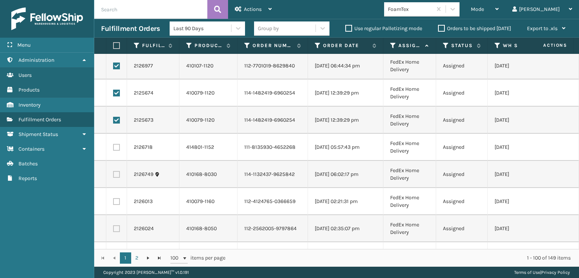
click at [116, 151] on td at bounding box center [116, 147] width 21 height 27
click at [116, 150] on label at bounding box center [116, 147] width 7 height 7
click at [113, 149] on input "checkbox" at bounding box center [113, 146] width 0 height 5
checkbox input "true"
click at [117, 166] on td at bounding box center [116, 174] width 21 height 27
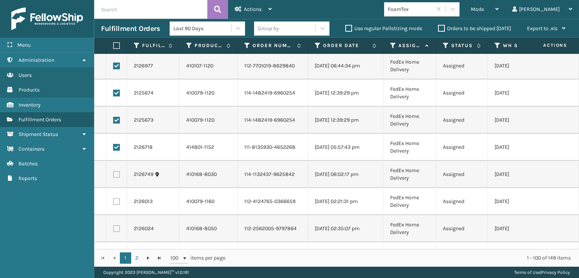
click at [117, 177] on label at bounding box center [116, 174] width 7 height 7
click at [113, 176] on input "checkbox" at bounding box center [113, 173] width 0 height 5
checkbox input "true"
click at [118, 178] on td at bounding box center [116, 174] width 21 height 27
click at [115, 197] on td at bounding box center [116, 201] width 21 height 27
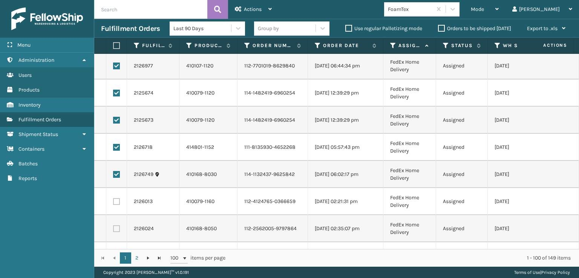
click at [117, 204] on label at bounding box center [116, 201] width 7 height 7
click at [113, 203] on input "checkbox" at bounding box center [113, 200] width 0 height 5
checkbox input "true"
click at [117, 225] on td at bounding box center [116, 228] width 21 height 27
click at [117, 228] on label at bounding box center [116, 228] width 7 height 7
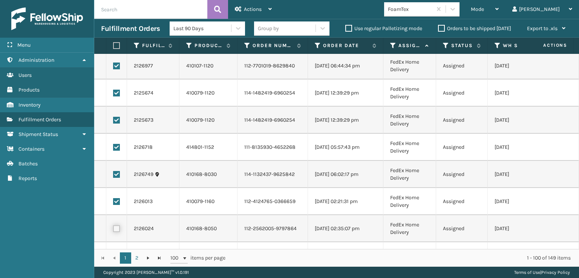
click at [113, 228] on input "checkbox" at bounding box center [113, 227] width 0 height 5
checkbox input "true"
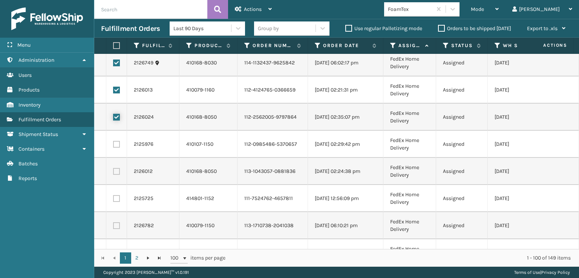
scroll to position [1281, 0]
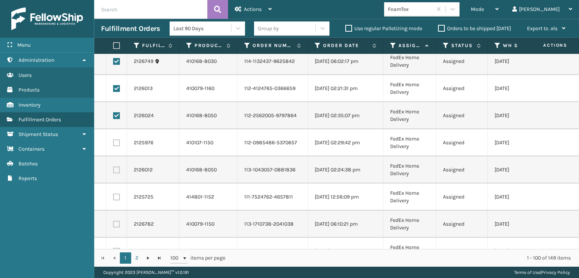
click at [116, 142] on label at bounding box center [116, 142] width 7 height 7
click at [113, 142] on input "checkbox" at bounding box center [113, 141] width 0 height 5
checkbox input "true"
click at [117, 170] on label at bounding box center [116, 170] width 7 height 7
click at [113, 170] on input "checkbox" at bounding box center [113, 169] width 0 height 5
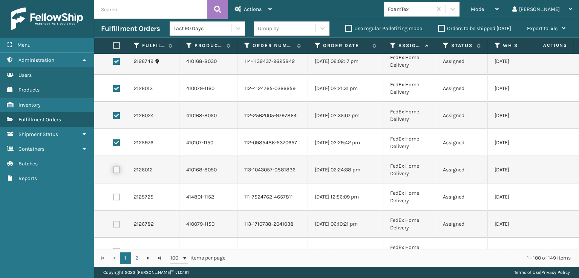
checkbox input "true"
click at [118, 201] on td at bounding box center [116, 197] width 21 height 27
click at [118, 200] on label at bounding box center [116, 197] width 7 height 7
click at [113, 199] on input "checkbox" at bounding box center [113, 196] width 0 height 5
checkbox input "true"
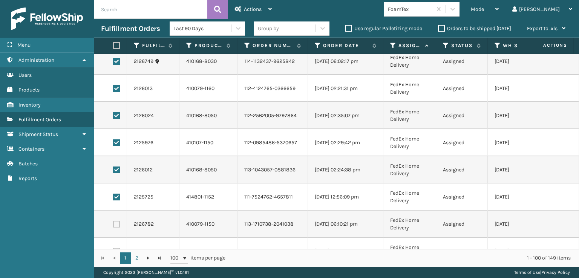
click at [117, 223] on label at bounding box center [116, 224] width 7 height 7
click at [113, 223] on input "checkbox" at bounding box center [113, 223] width 0 height 5
checkbox input "true"
click at [266, 17] on div "Actions" at bounding box center [253, 9] width 37 height 19
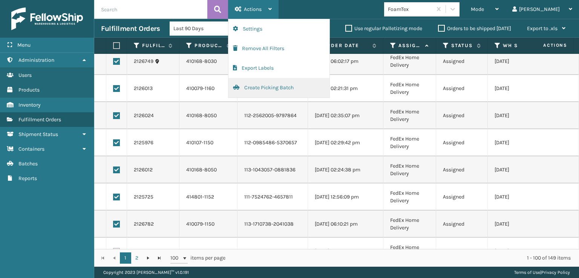
click at [265, 86] on button "Create Picking Batch" at bounding box center [278, 88] width 101 height 20
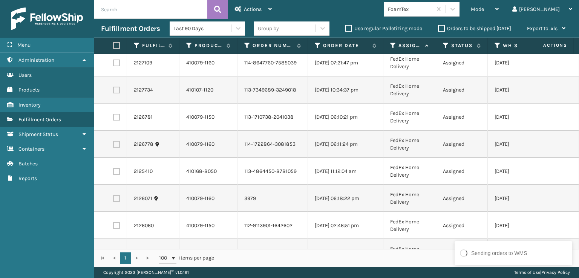
scroll to position [0, 0]
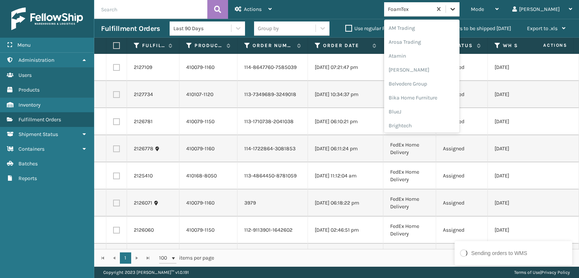
click at [456, 9] on icon at bounding box center [453, 9] width 8 height 8
click at [434, 106] on div "[PERSON_NAME] Brands" at bounding box center [421, 101] width 75 height 14
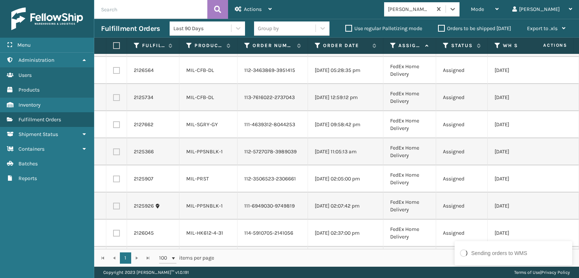
scroll to position [0, 0]
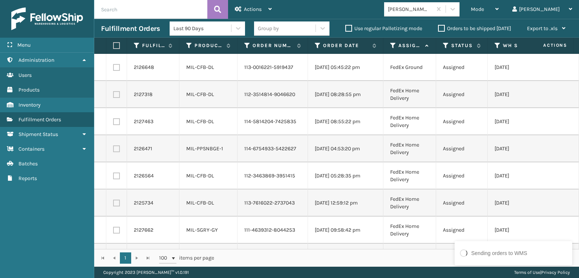
click at [116, 47] on label at bounding box center [115, 45] width 5 height 7
click at [113, 47] on input "checkbox" at bounding box center [113, 45] width 0 height 5
checkbox input "true"
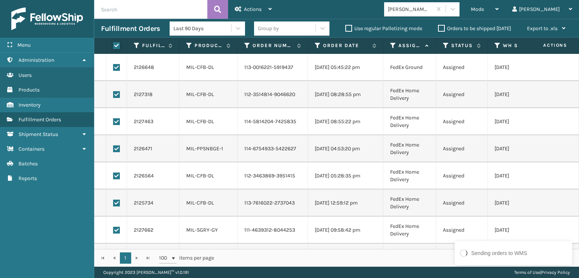
checkbox input "true"
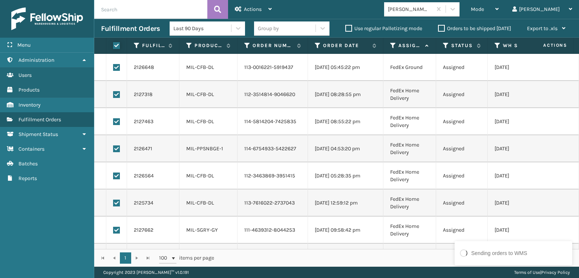
checkbox input "true"
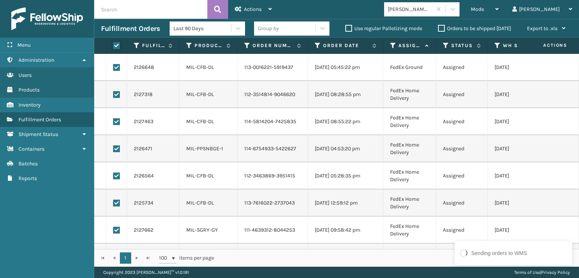
checkbox input "true"
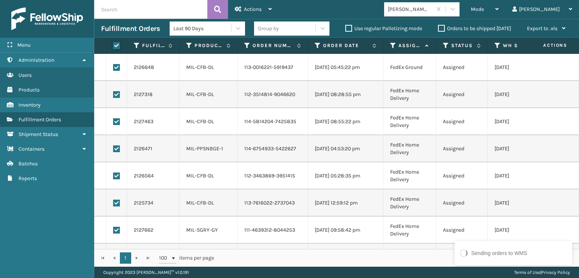
checkbox input "true"
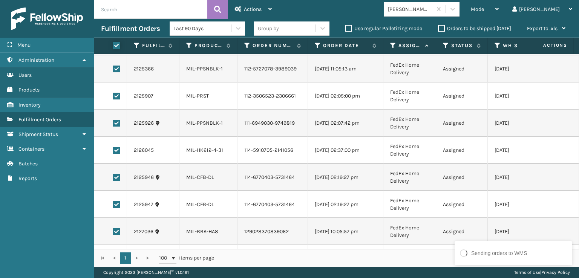
scroll to position [407, 0]
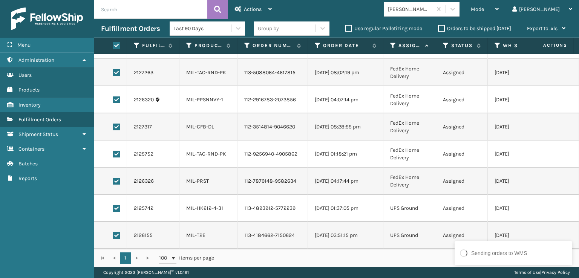
click at [116, 205] on label at bounding box center [116, 208] width 7 height 7
click at [113, 205] on input "checkbox" at bounding box center [113, 207] width 0 height 5
checkbox input "false"
click at [116, 225] on td at bounding box center [116, 235] width 21 height 27
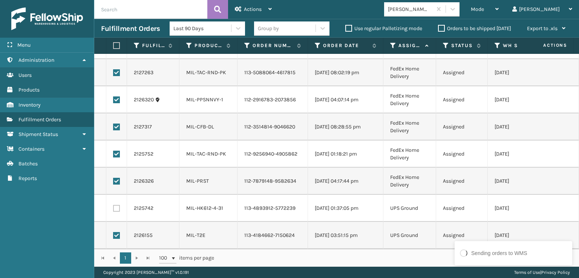
click at [118, 232] on label at bounding box center [116, 235] width 7 height 7
click at [113, 232] on input "checkbox" at bounding box center [113, 234] width 0 height 5
checkbox input "false"
click at [272, 12] on div "Actions Settings Remove All Filters Export Labels Create Picking Batch" at bounding box center [253, 9] width 50 height 19
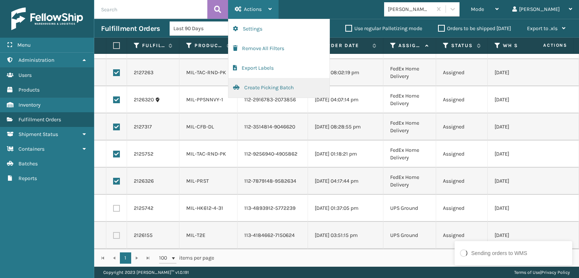
click at [266, 91] on button "Create Picking Batch" at bounding box center [278, 88] width 101 height 20
